Goal: Task Accomplishment & Management: Complete application form

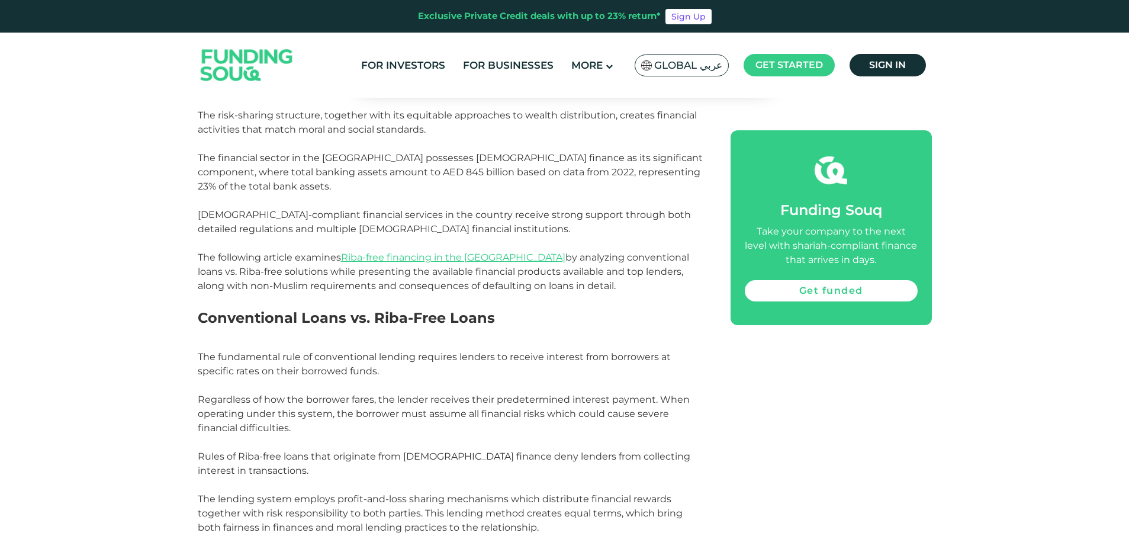
scroll to position [707, 0]
click at [773, 284] on link "Get funded" at bounding box center [831, 290] width 173 height 21
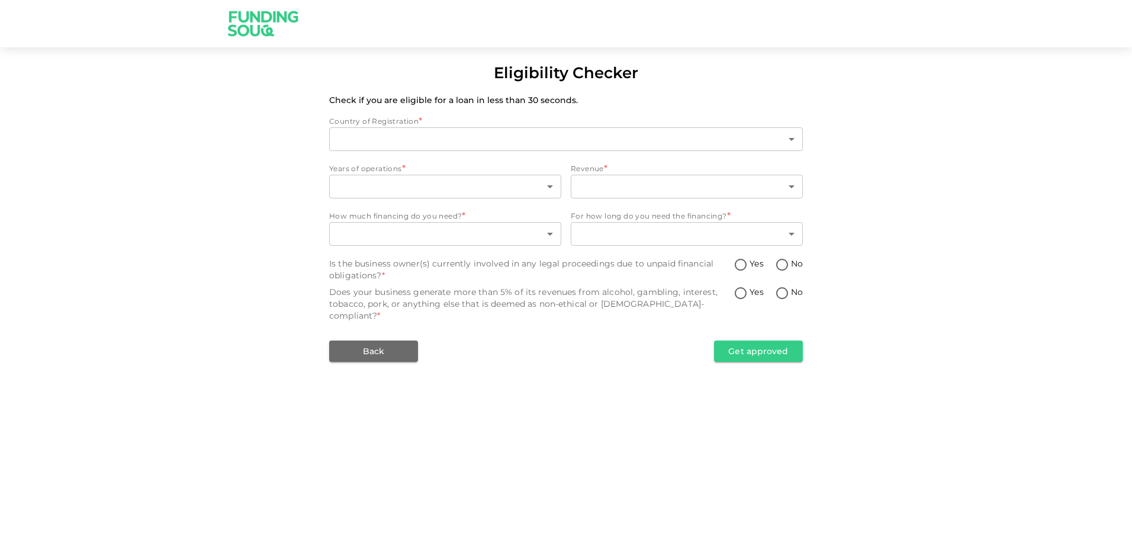
type input "1"
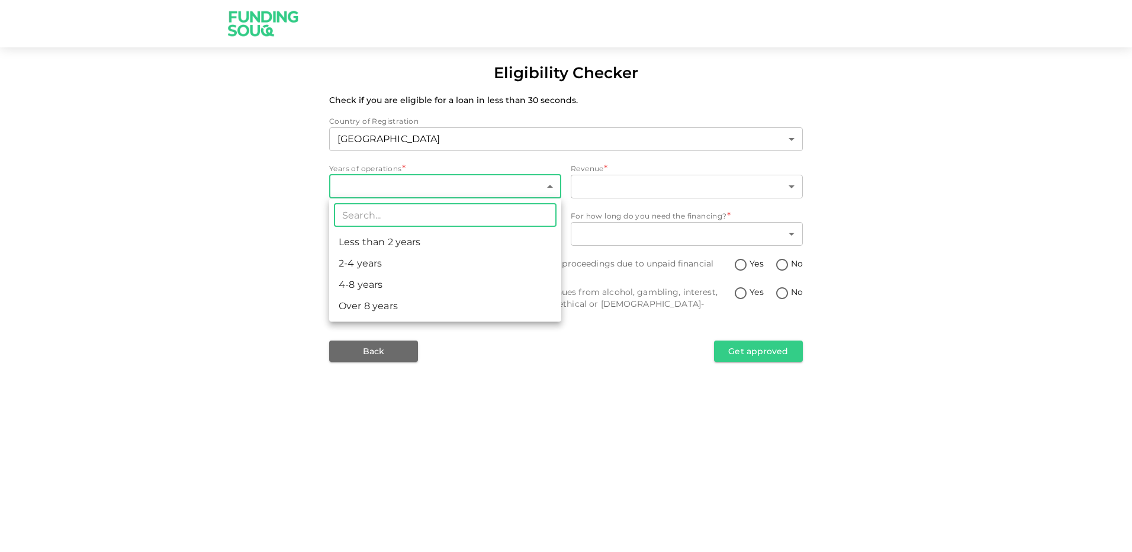
click at [480, 192] on body "Eligibility Checker Check if you are eligible for a loan in less than 30 second…" at bounding box center [566, 276] width 1132 height 552
click at [401, 307] on li "Over 8 years" at bounding box center [445, 305] width 232 height 21
type input "4"
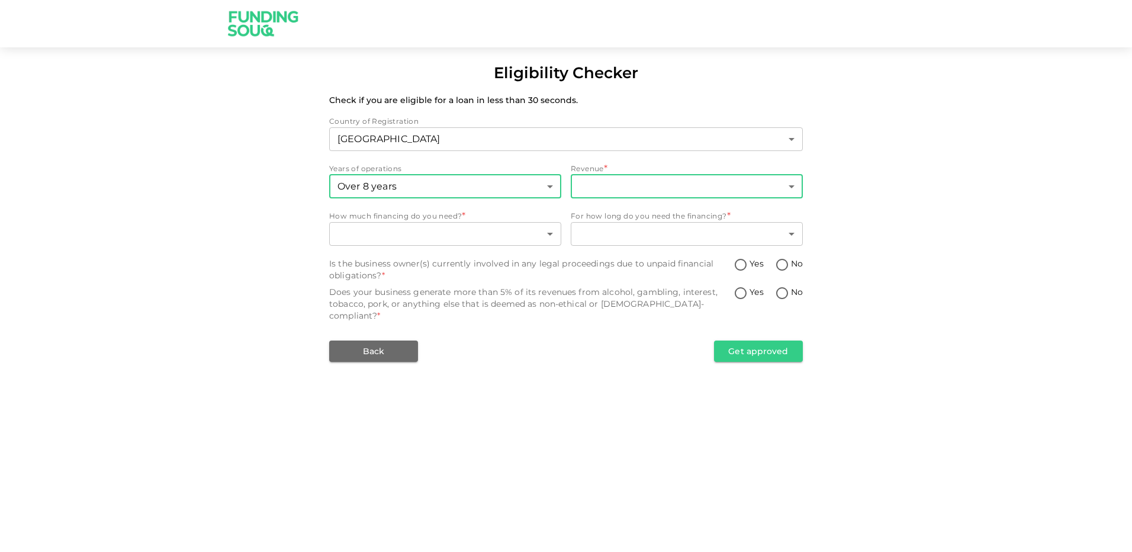
click at [606, 180] on body "Eligibility Checker Check if you are eligible for a loan in less than 30 second…" at bounding box center [566, 276] width 1132 height 552
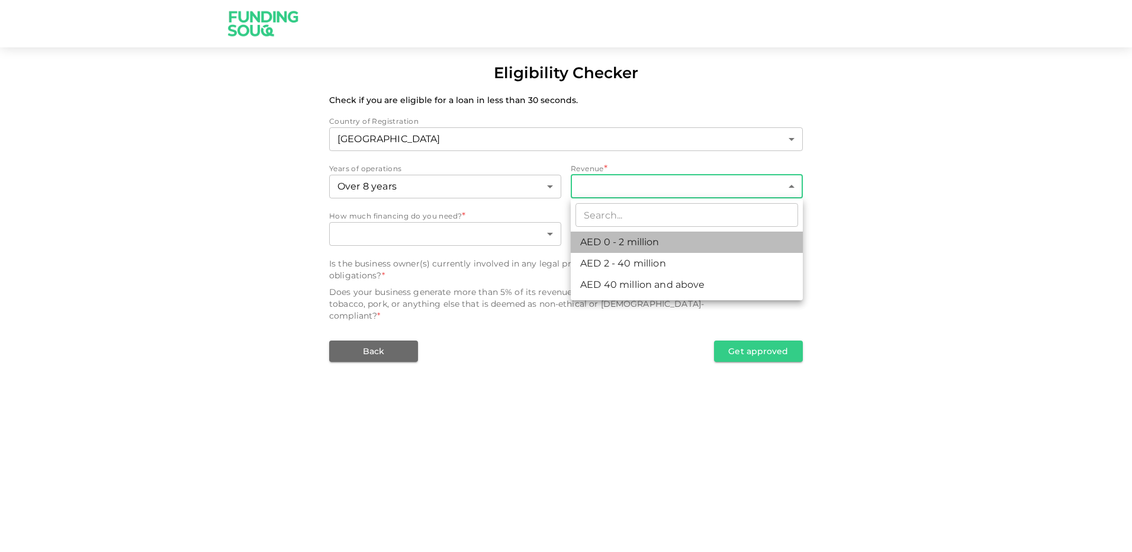
click at [616, 245] on li "AED 0 - 2 million" at bounding box center [687, 242] width 232 height 21
type input "1"
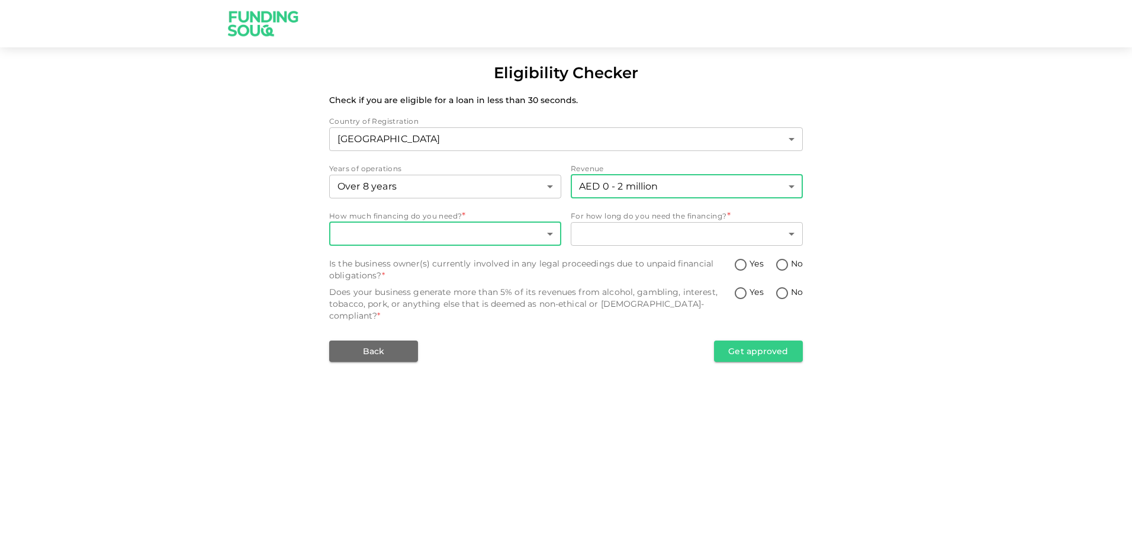
click at [489, 236] on body "Eligibility Checker Check if you are eligible for a loan in less than 30 second…" at bounding box center [566, 276] width 1132 height 552
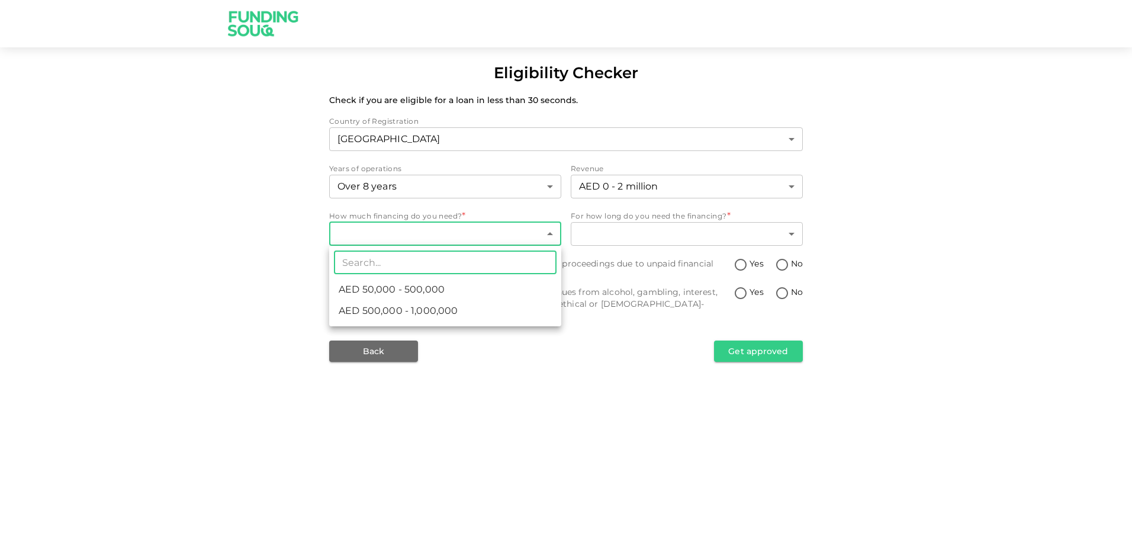
click at [446, 288] on li "AED 50,000 - 500,000" at bounding box center [445, 289] width 232 height 21
type input "1"
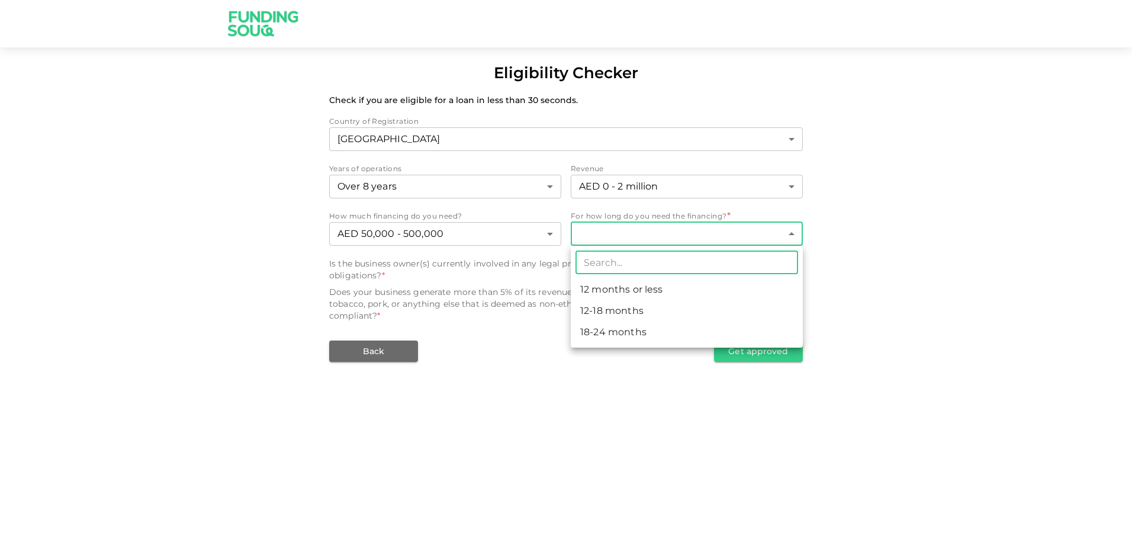
click at [632, 240] on body "Eligibility Checker Check if you are eligible for a loan in less than 30 second…" at bounding box center [566, 276] width 1132 height 552
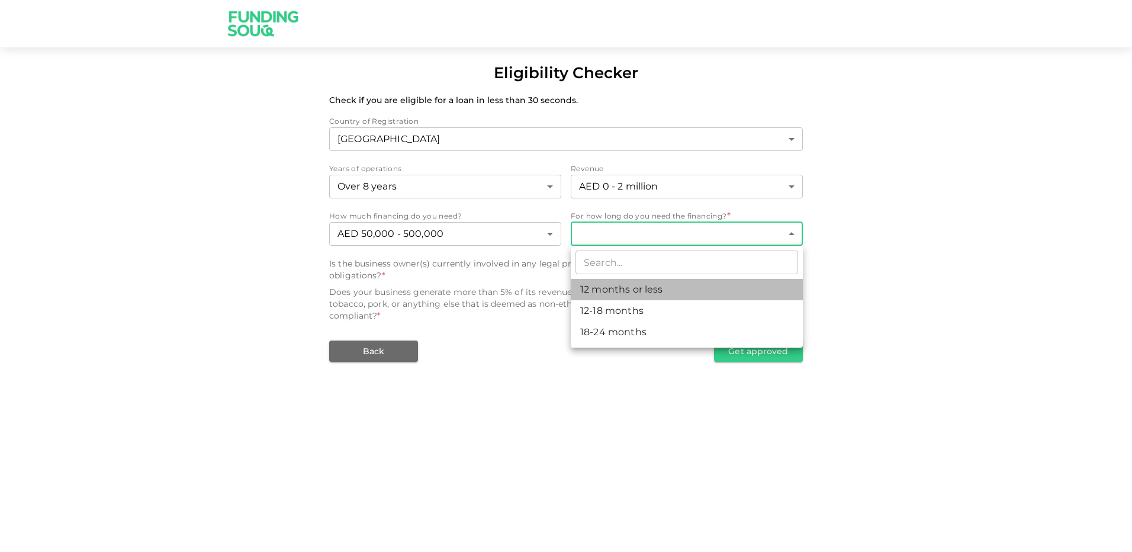
click at [614, 291] on li "12 months or less" at bounding box center [687, 289] width 232 height 21
type input "1"
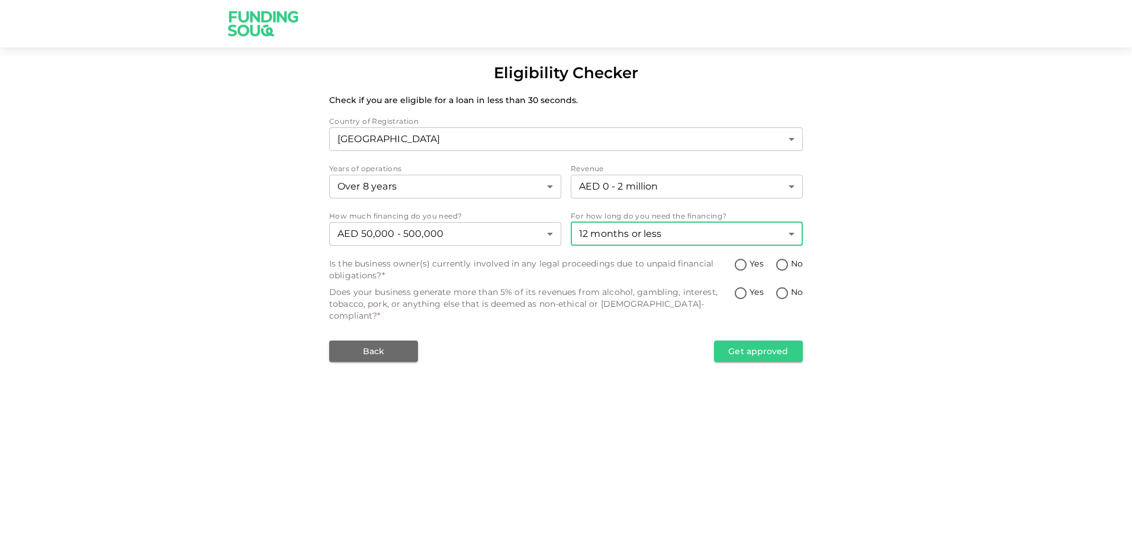
click at [788, 269] on input "No" at bounding box center [782, 266] width 18 height 16
radio input "true"
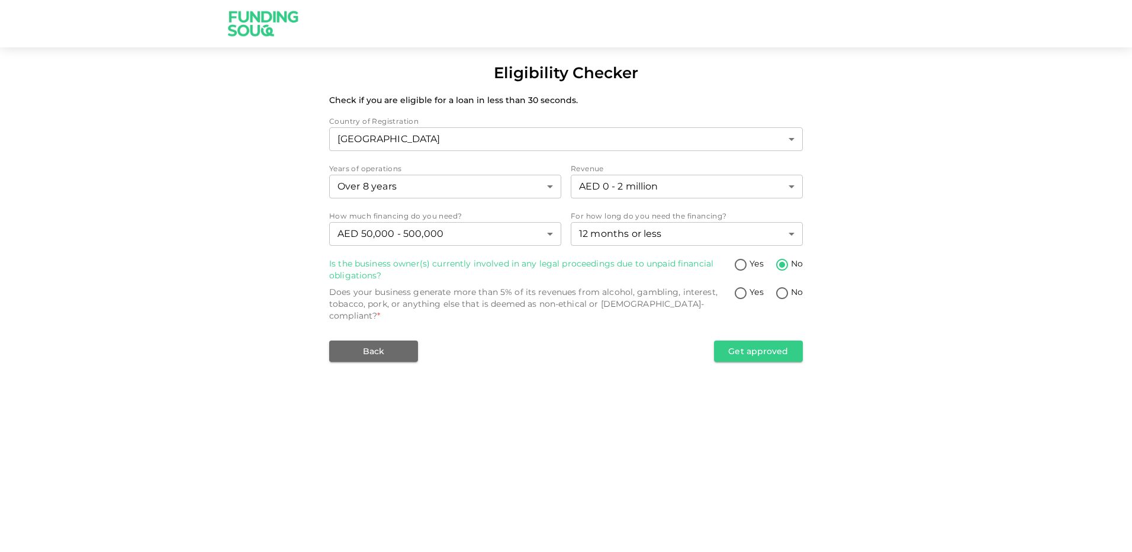
click at [781, 295] on input "No" at bounding box center [782, 294] width 18 height 16
radio input "true"
click at [745, 340] on button "Get approved" at bounding box center [758, 350] width 89 height 21
